Goal: Task Accomplishment & Management: Use online tool/utility

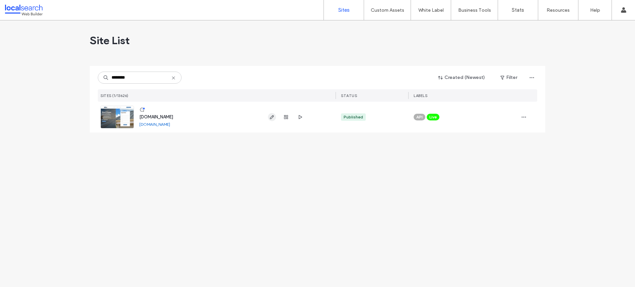
type input "********"
click at [269, 118] on icon "button" at bounding box center [271, 117] width 5 height 5
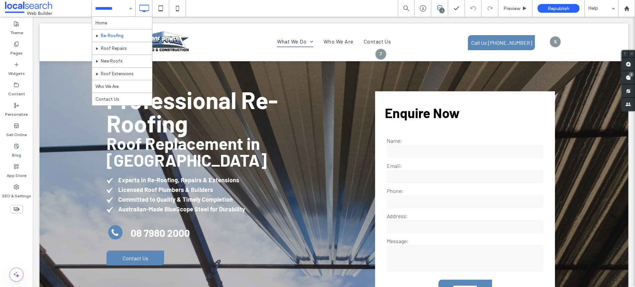
click at [116, 14] on input at bounding box center [111, 8] width 33 height 17
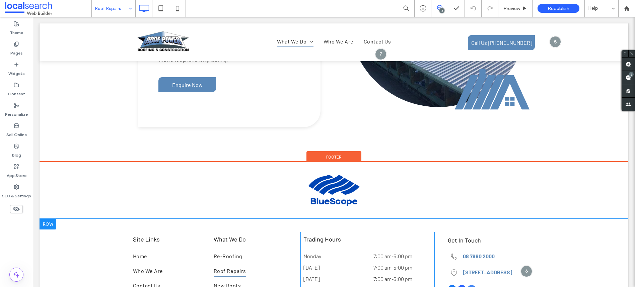
scroll to position [1012, 0]
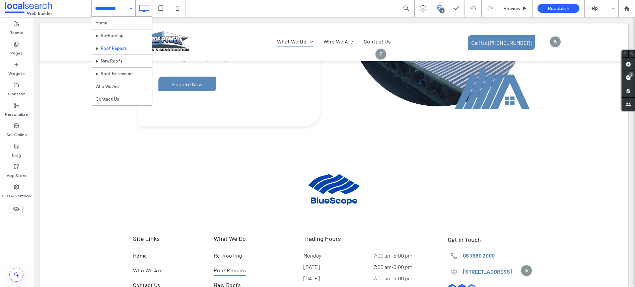
click at [119, 12] on input at bounding box center [111, 8] width 33 height 17
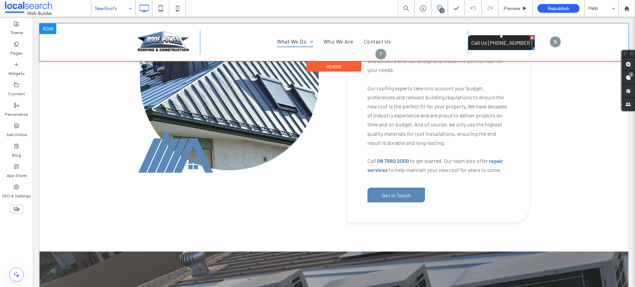
click at [489, 41] on span "Call Us 08 7980 2000" at bounding box center [501, 42] width 61 height 13
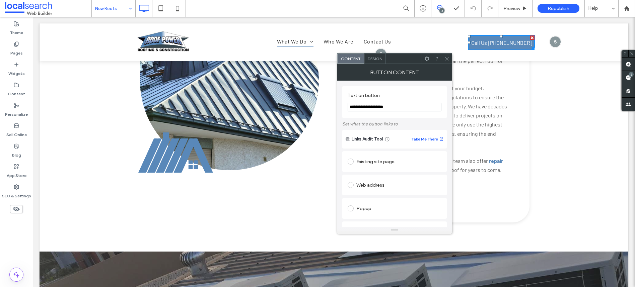
click at [448, 59] on icon at bounding box center [446, 58] width 5 height 5
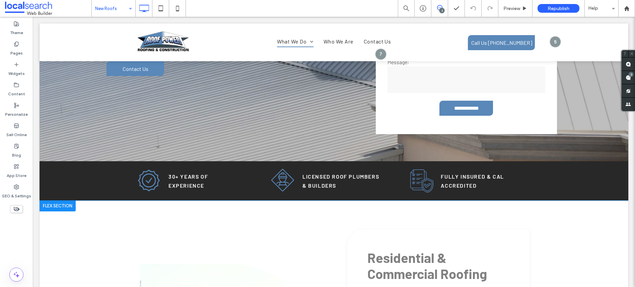
scroll to position [127, 0]
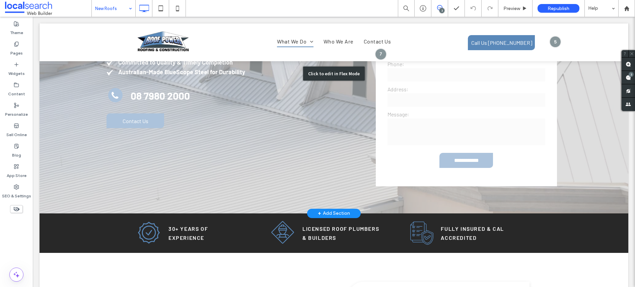
click at [129, 96] on div "Click to edit in Flex Mode" at bounding box center [334, 74] width 589 height 280
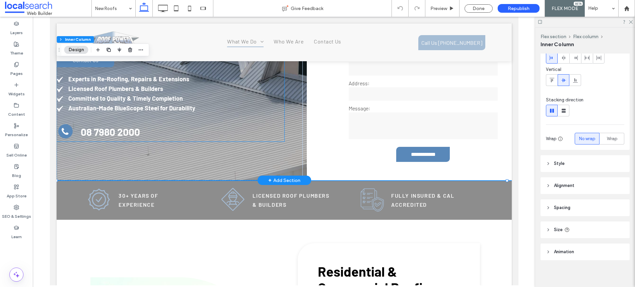
scroll to position [41, 0]
click at [632, 22] on icon at bounding box center [630, 21] width 4 height 4
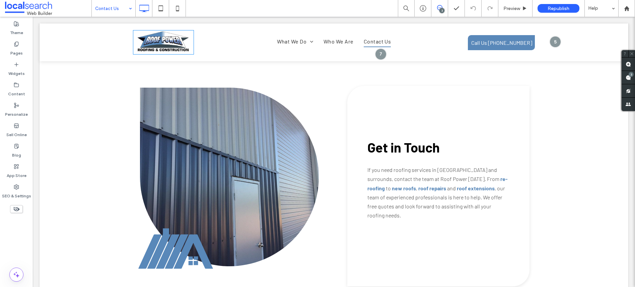
scroll to position [227, 0]
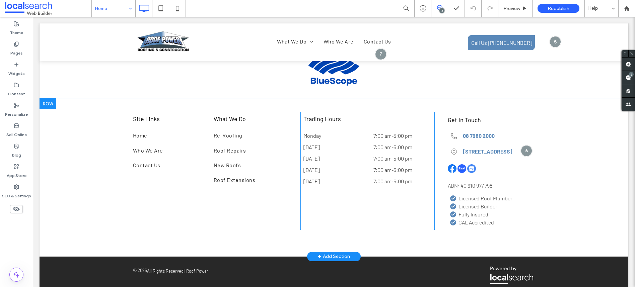
scroll to position [1547, 0]
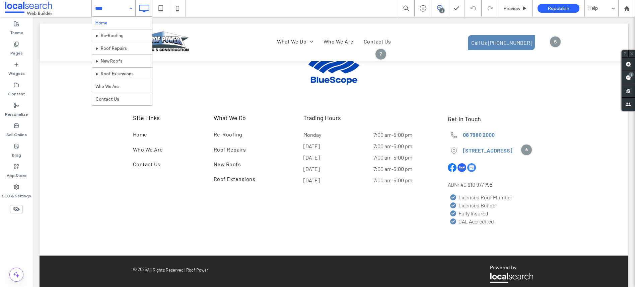
click at [116, 3] on input at bounding box center [111, 8] width 33 height 17
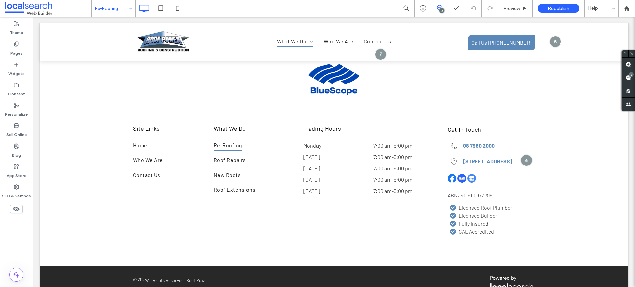
scroll to position [1416, 0]
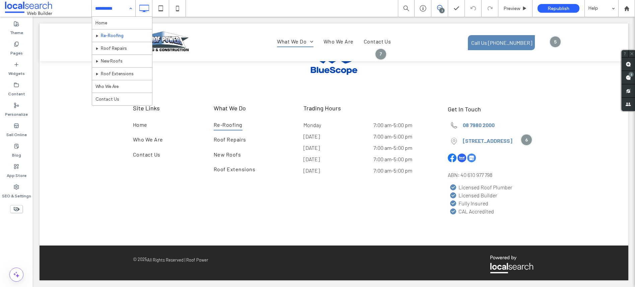
click at [114, 8] on input at bounding box center [111, 8] width 33 height 17
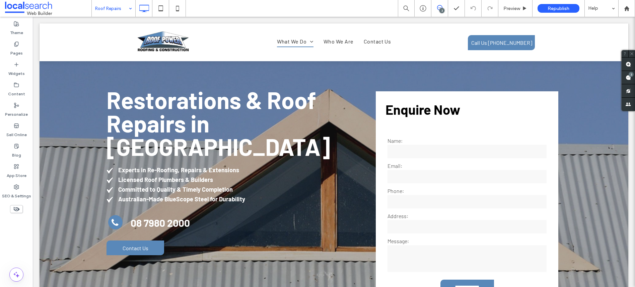
scroll to position [0, 0]
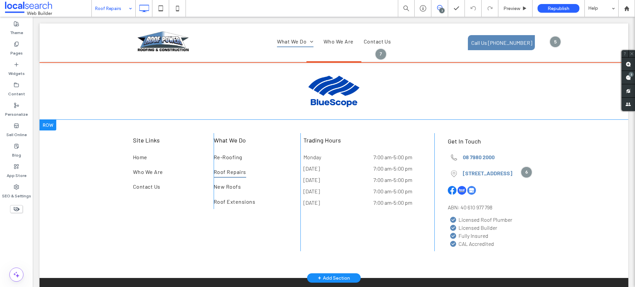
scroll to position [1142, 0]
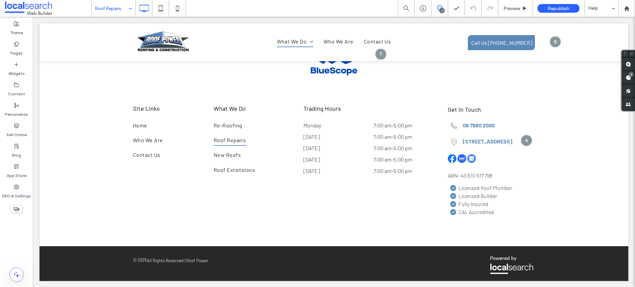
click at [112, 10] on input at bounding box center [111, 8] width 33 height 17
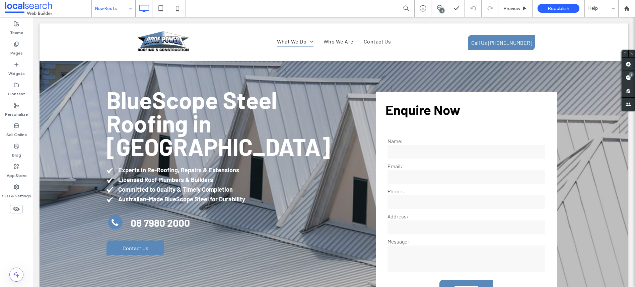
scroll to position [0, 0]
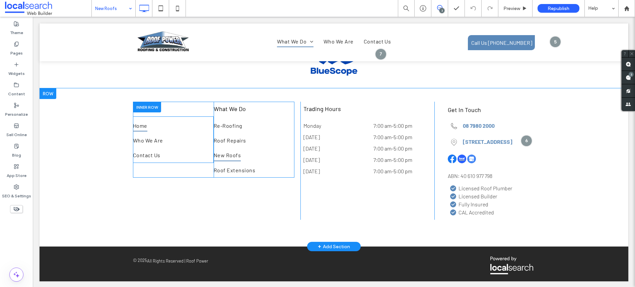
scroll to position [1205, 0]
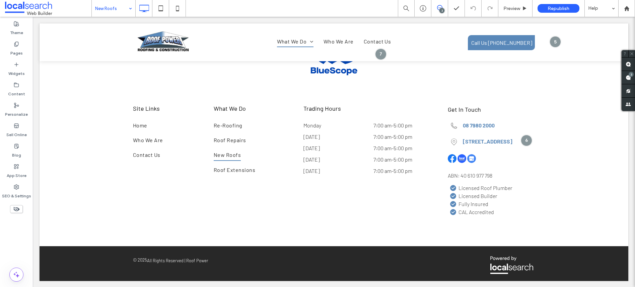
click at [102, 10] on input at bounding box center [111, 8] width 33 height 17
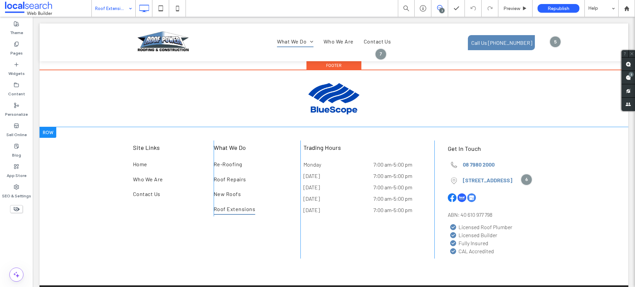
scroll to position [1211, 0]
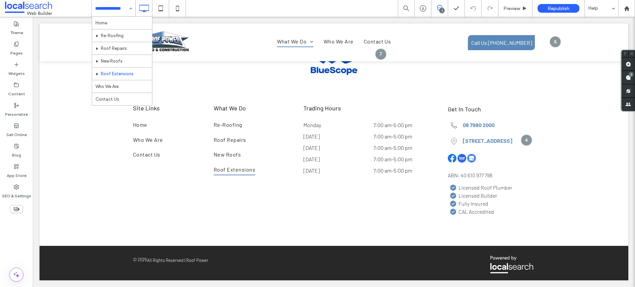
click at [103, 13] on input at bounding box center [111, 8] width 33 height 17
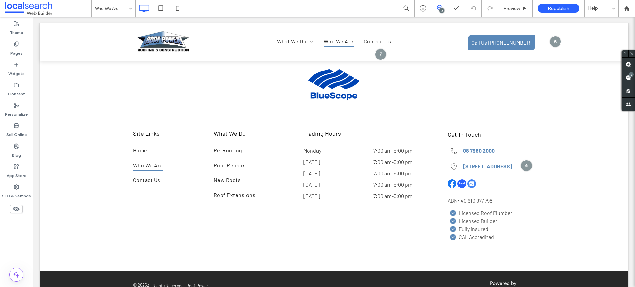
scroll to position [840, 0]
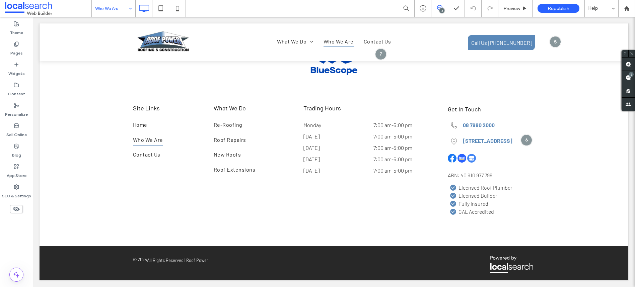
click at [104, 8] on input at bounding box center [111, 8] width 33 height 17
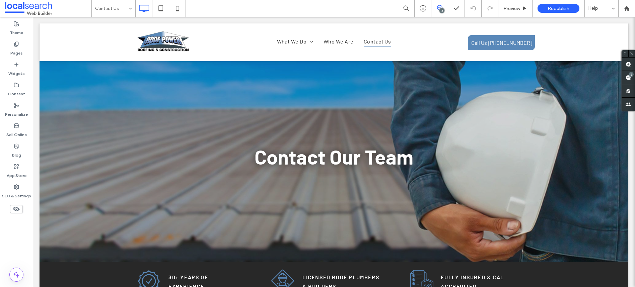
scroll to position [0, 0]
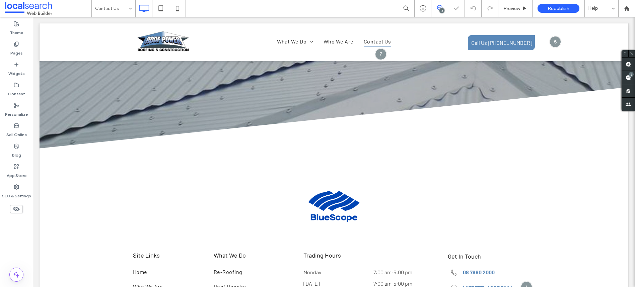
scroll to position [953, 0]
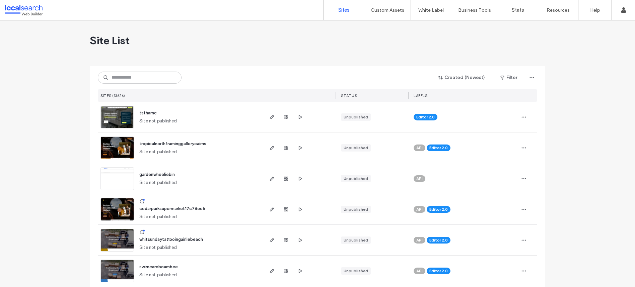
click at [138, 71] on div "Created (Newest) Filter SITES (13626) STATUS LABELS" at bounding box center [317, 84] width 439 height 36
click at [138, 77] on input at bounding box center [140, 78] width 84 height 12
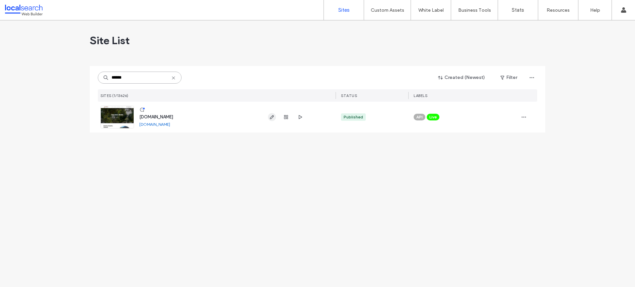
type input "******"
drag, startPoint x: 271, startPoint y: 118, endPoint x: 265, endPoint y: 113, distance: 7.6
click at [271, 118] on icon "button" at bounding box center [271, 117] width 5 height 5
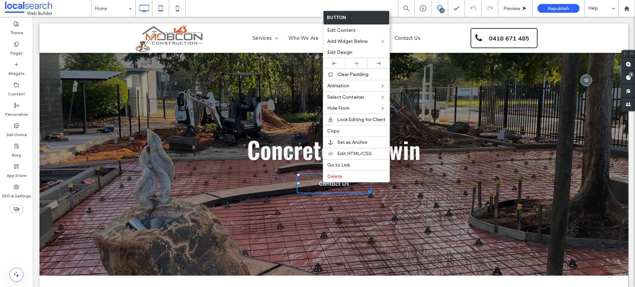
click at [225, 104] on section "Concreters Darwin Contact Us Click To Paste Row + Add Section" at bounding box center [334, 164] width 589 height 223
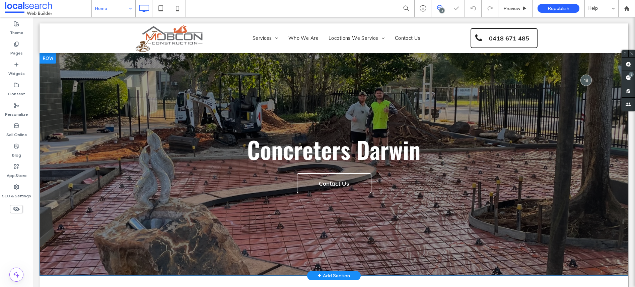
click at [521, 205] on section "Concreters Darwin Contact Us Click To Paste Row + Add Section" at bounding box center [334, 164] width 589 height 223
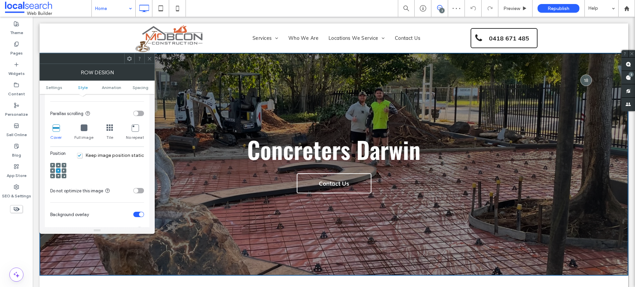
scroll to position [163, 0]
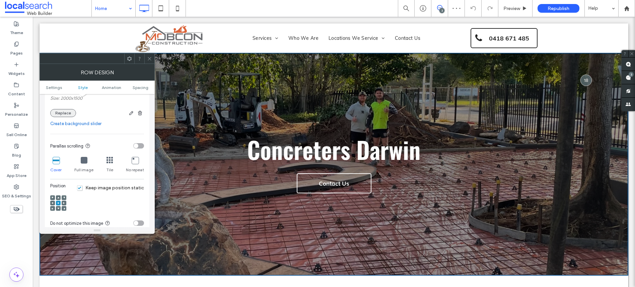
click at [71, 114] on button "Replace" at bounding box center [63, 113] width 26 height 8
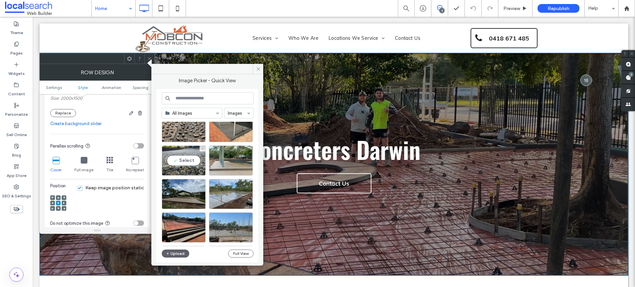
scroll to position [287, 0]
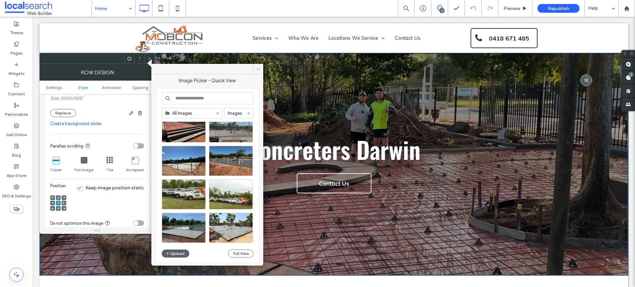
click at [257, 70] on icon at bounding box center [258, 69] width 5 height 5
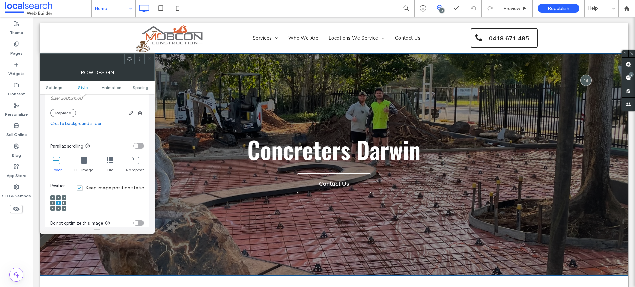
click at [151, 61] on span at bounding box center [149, 59] width 5 height 10
